Goal: Task Accomplishment & Management: Complete application form

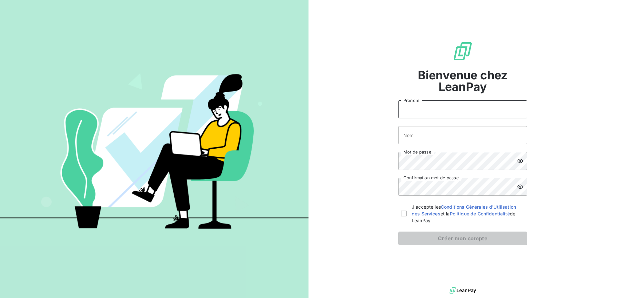
click at [428, 111] on input "Prénom" at bounding box center [462, 109] width 129 height 18
type input "Virginie"
click at [440, 138] on input "Nom" at bounding box center [462, 135] width 129 height 18
drag, startPoint x: 423, startPoint y: 135, endPoint x: 600, endPoint y: 127, distance: 176.9
click at [600, 127] on div "Bienvenue chez LeanPay [PERSON_NAME] ATRACH LEBLOND Nom Mot de passe Confirmati…" at bounding box center [462, 143] width 308 height 286
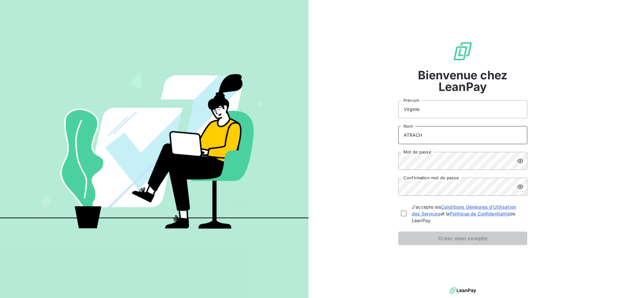
type input "ATRACH"
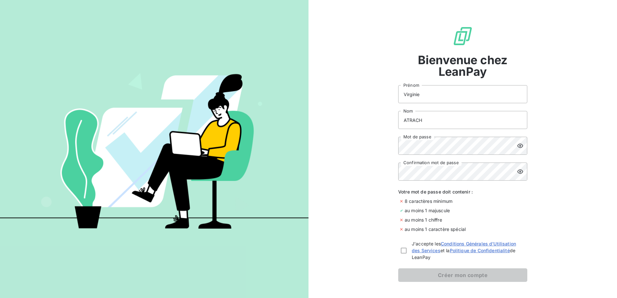
click at [518, 145] on icon at bounding box center [520, 146] width 6 height 6
click at [354, 166] on div "Bienvenue chez LeanPay [PERSON_NAME] ATRACH Nom Mot de passe Confirmation mot d…" at bounding box center [462, 154] width 308 height 308
click at [370, 150] on div "Bienvenue chez LeanPay [PERSON_NAME] ATRACH Nom Mot de passe Confirmation mot d…" at bounding box center [462, 154] width 308 height 308
click at [518, 171] on icon at bounding box center [520, 171] width 6 height 6
click at [401, 254] on div at bounding box center [404, 250] width 6 height 20
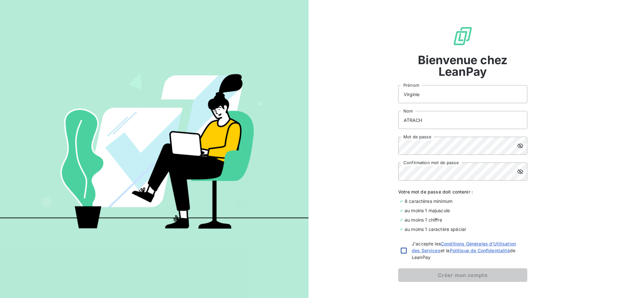
click at [403, 252] on div at bounding box center [404, 251] width 6 height 6
checkbox input "true"
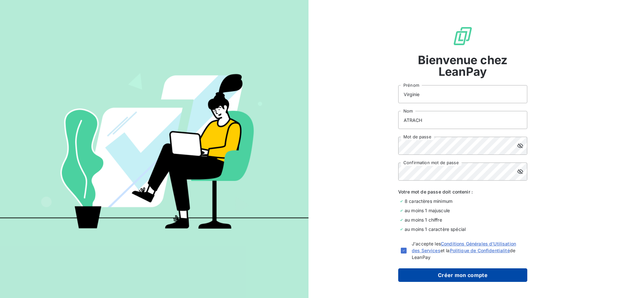
click at [451, 274] on button "Créer mon compte" at bounding box center [462, 275] width 129 height 14
